Goal: Transaction & Acquisition: Purchase product/service

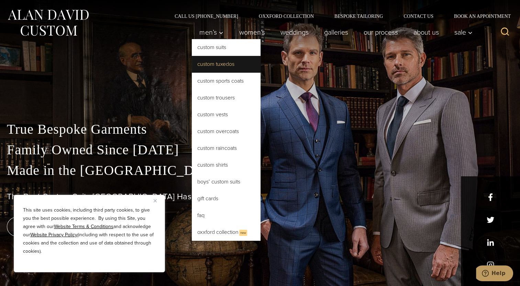
click at [214, 65] on link "Custom Tuxedos" at bounding box center [226, 64] width 69 height 16
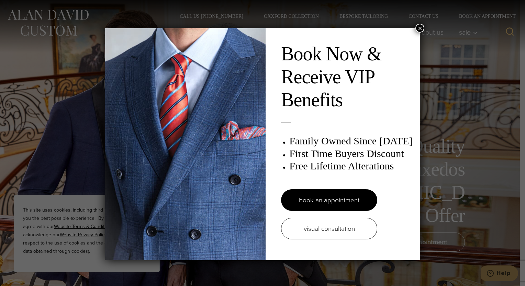
click at [415, 29] on button "×" at bounding box center [419, 28] width 9 height 9
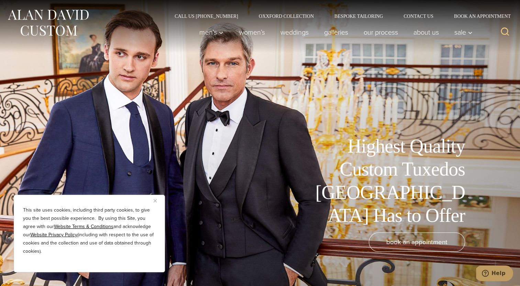
click at [155, 201] on img "Close" at bounding box center [155, 201] width 3 height 3
